Goal: Task Accomplishment & Management: Manage account settings

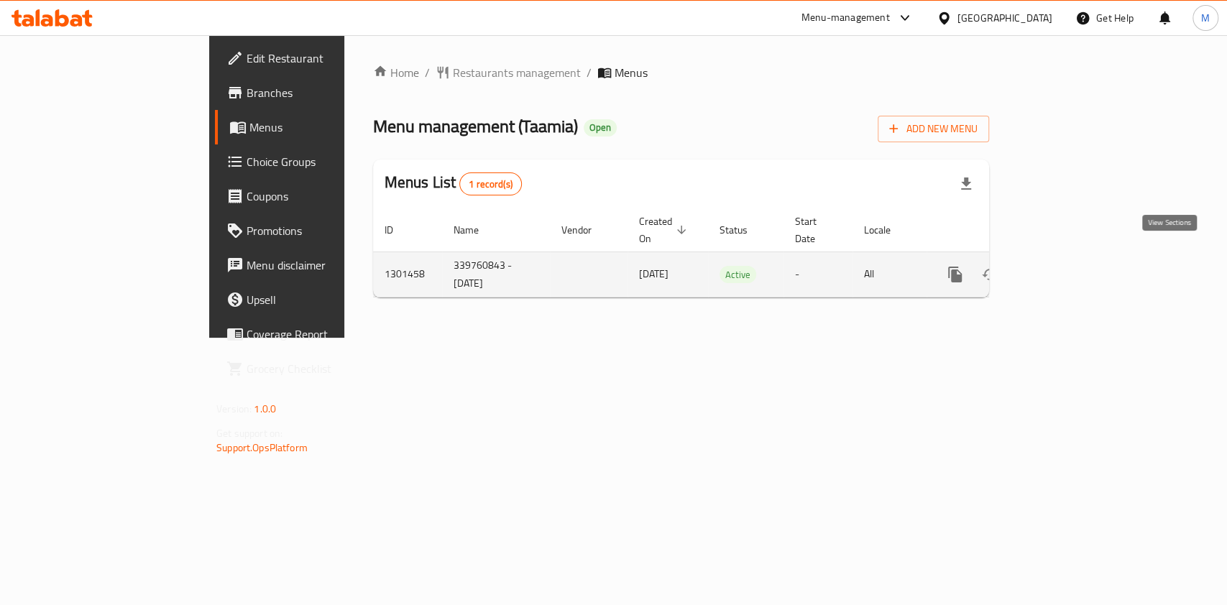
click at [1068, 266] on icon "enhanced table" at bounding box center [1058, 274] width 17 height 17
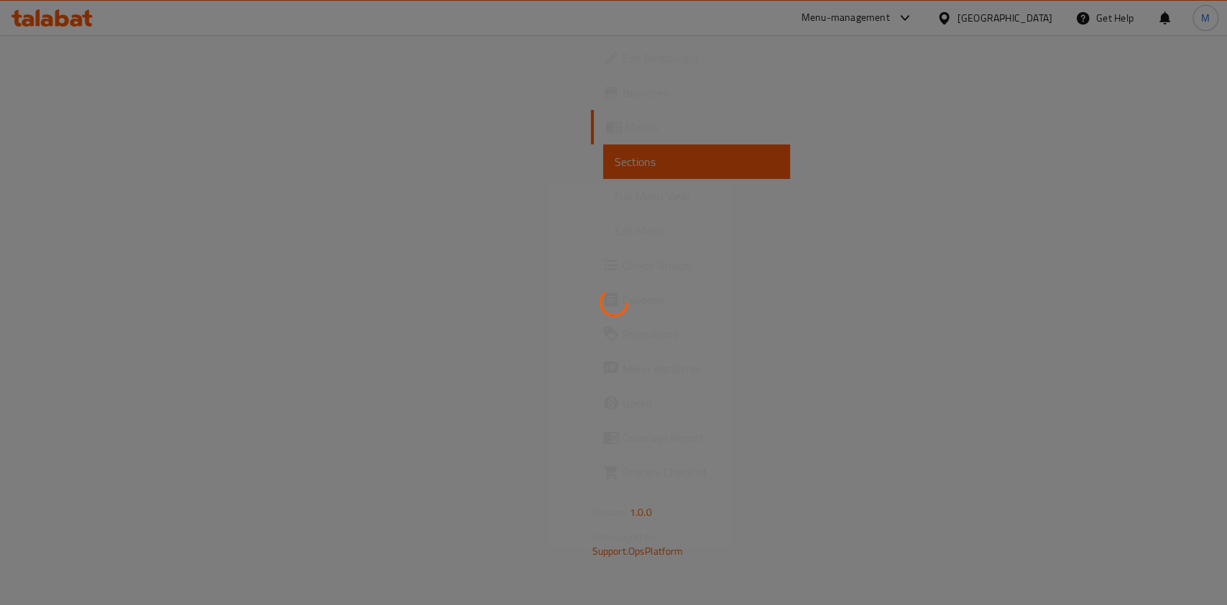
click at [895, 603] on div at bounding box center [613, 302] width 1227 height 605
click at [892, 605] on html "​ Menu-management [GEOGRAPHIC_DATA] Get Help M Edit Restaurant Branches Menus S…" at bounding box center [613, 302] width 1227 height 605
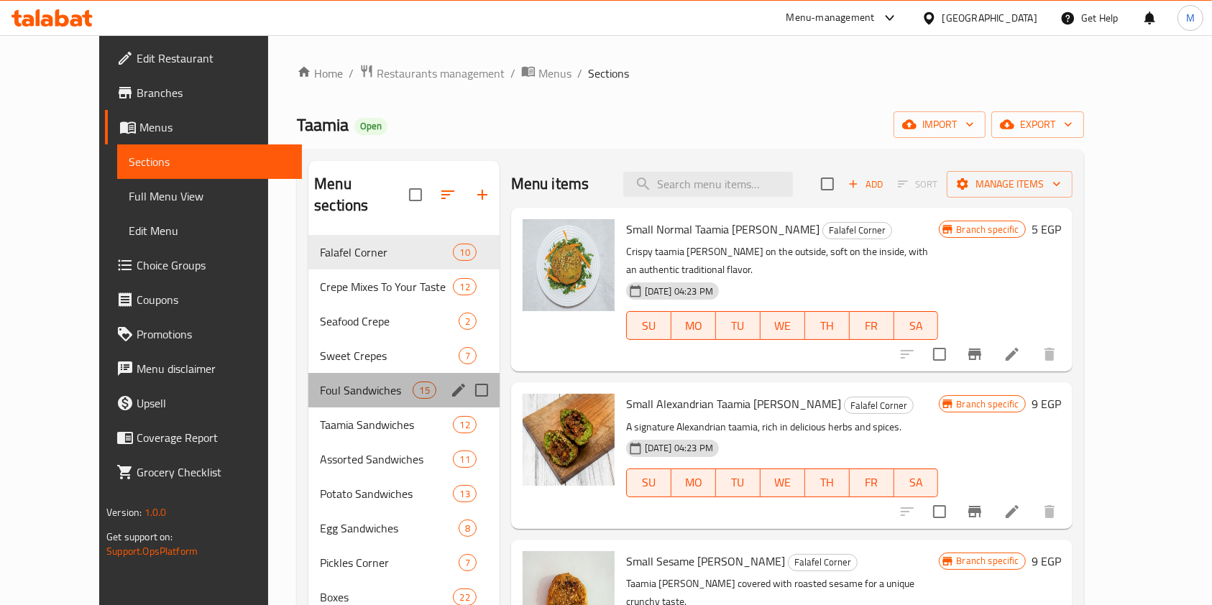
click at [332, 373] on div "Foul Sandwiches 15" at bounding box center [403, 390] width 191 height 35
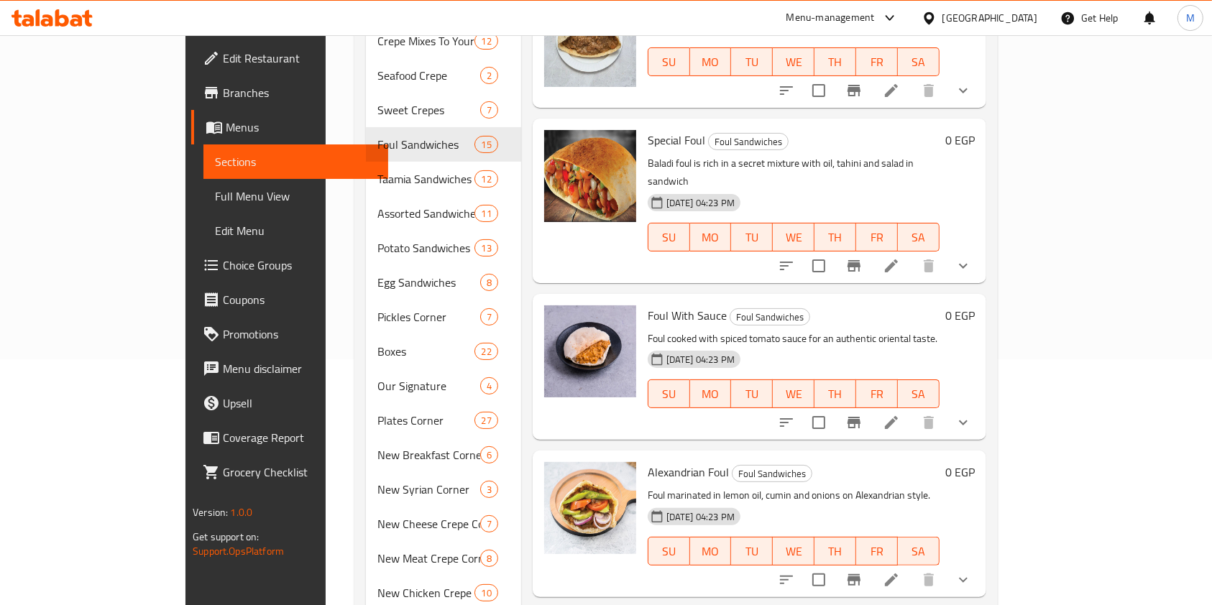
scroll to position [310, 0]
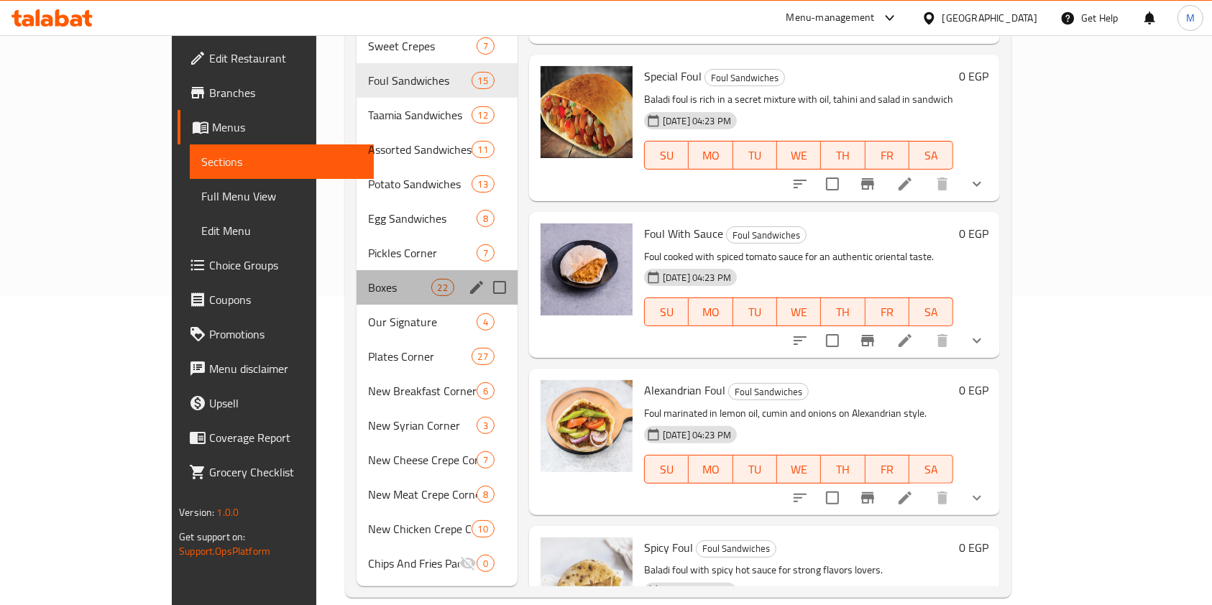
click at [357, 270] on div "Boxes 22" at bounding box center [437, 287] width 161 height 35
